Goal: Navigation & Orientation: Find specific page/section

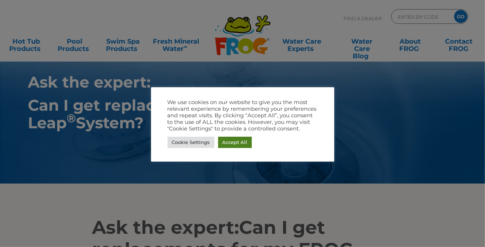
click at [232, 141] on link "Accept All" at bounding box center [235, 142] width 34 height 11
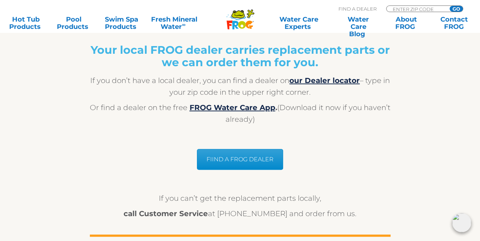
scroll to position [586, 0]
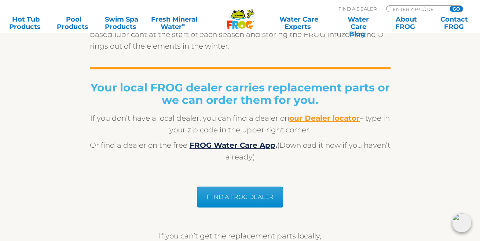
click at [316, 117] on b "our Dealer locator" at bounding box center [324, 118] width 70 height 9
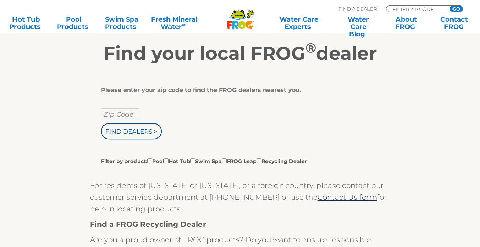
scroll to position [147, 0]
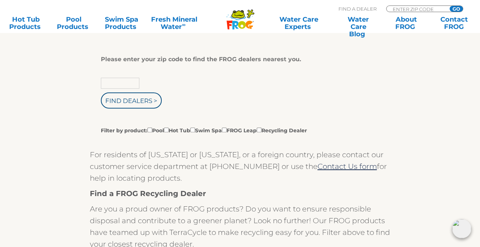
click at [131, 84] on input "text" at bounding box center [120, 83] width 38 height 11
type input "28358"
click at [101, 92] on input "Find Dealers >" at bounding box center [131, 100] width 61 height 16
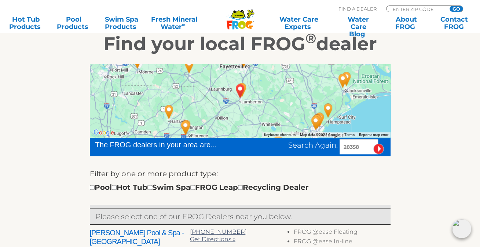
scroll to position [112, 0]
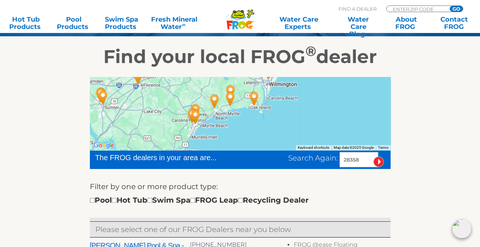
drag, startPoint x: 277, startPoint y: 129, endPoint x: 230, endPoint y: 65, distance: 79.9
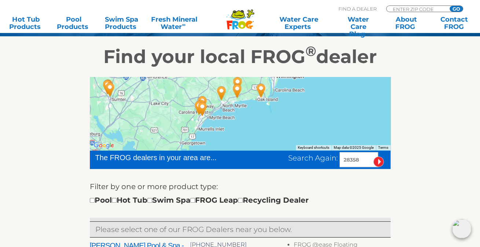
drag, startPoint x: 213, startPoint y: 117, endPoint x: 220, endPoint y: 106, distance: 12.7
click at [220, 106] on div at bounding box center [240, 113] width 300 height 73
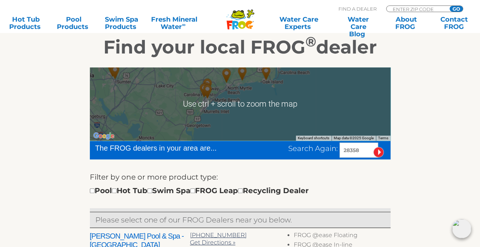
scroll to position [147, 0]
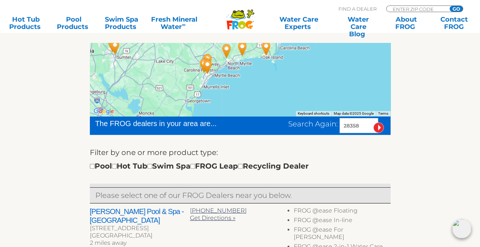
click at [211, 64] on img "Elko Spas, Billiards & Pools - 66 miles away." at bounding box center [207, 67] width 17 height 20
click at [226, 46] on img "A Backyard Creation - 56 miles away." at bounding box center [226, 51] width 17 height 20
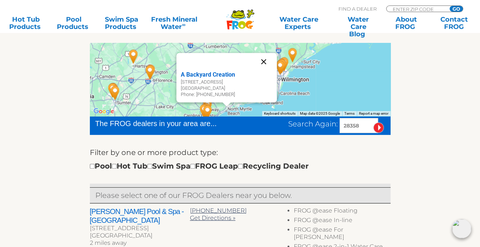
click at [264, 60] on button "Close" at bounding box center [264, 62] width 18 height 18
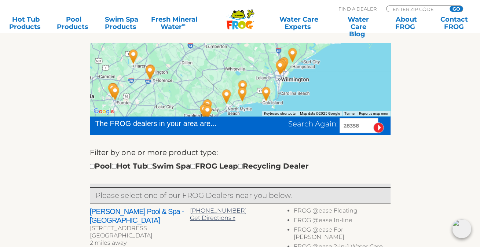
click at [286, 92] on div "To navigate, press the arrow keys." at bounding box center [240, 79] width 300 height 73
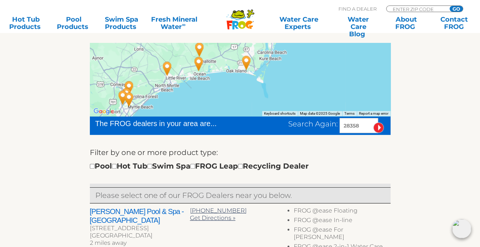
drag, startPoint x: 263, startPoint y: 96, endPoint x: 257, endPoint y: 55, distance: 41.4
click at [260, 55] on div at bounding box center [240, 79] width 300 height 73
